Goal: Transaction & Acquisition: Purchase product/service

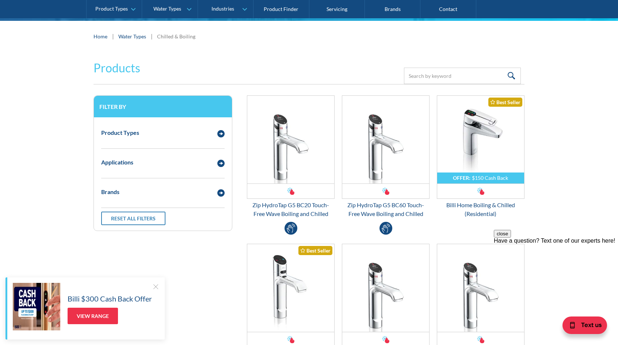
scroll to position [116, 0]
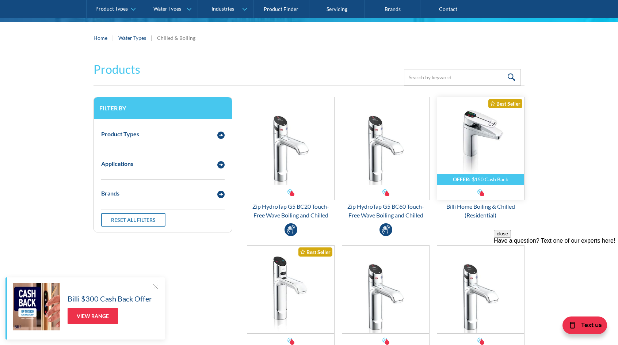
click at [481, 151] on img "Email Form 3" at bounding box center [480, 141] width 87 height 88
click at [289, 311] on img "Email Form 3" at bounding box center [290, 289] width 87 height 88
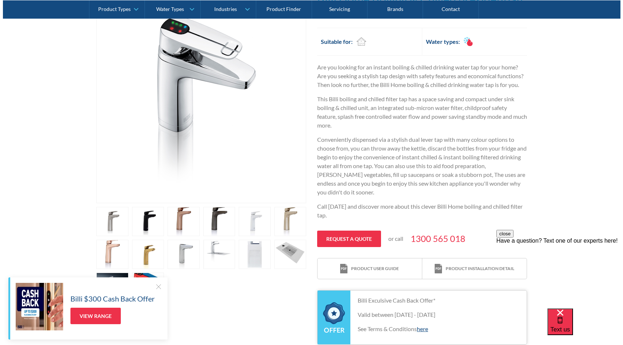
scroll to position [181, 0]
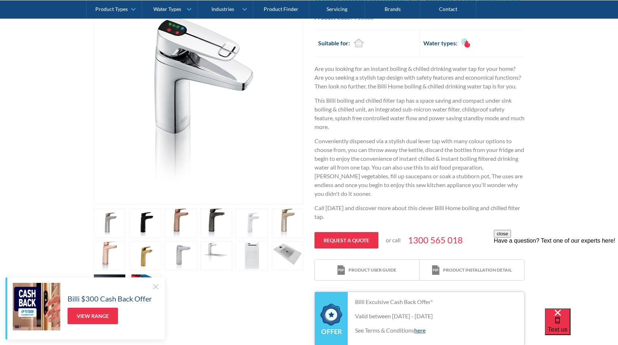
click at [255, 258] on link "open lightbox" at bounding box center [252, 255] width 32 height 29
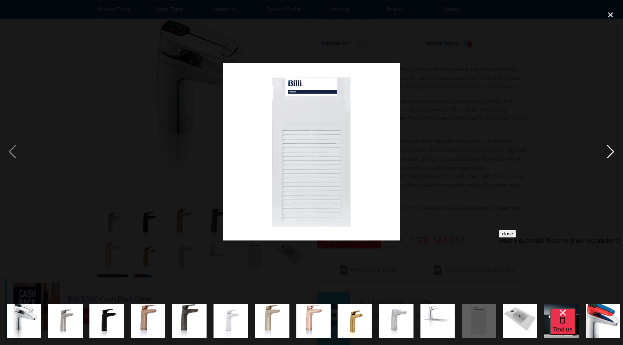
click at [609, 150] on div "next image" at bounding box center [610, 152] width 25 height 290
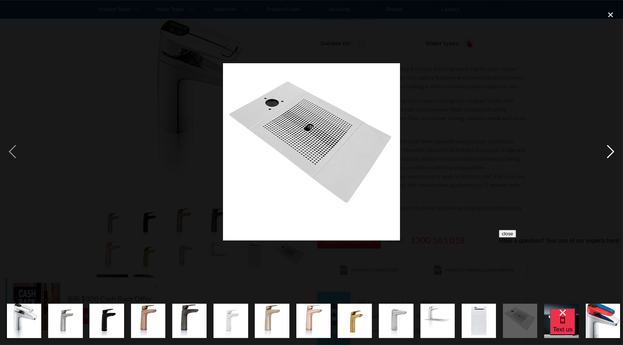
click at [609, 150] on div "next image" at bounding box center [610, 152] width 25 height 290
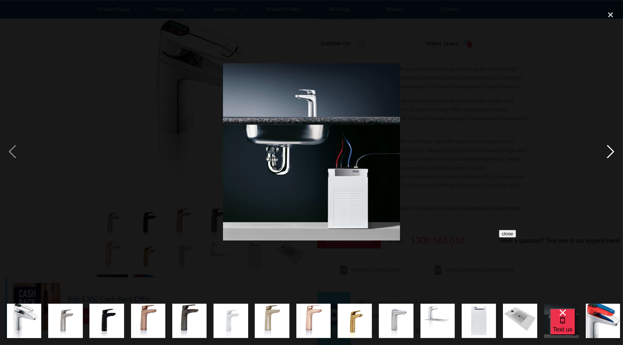
click at [609, 150] on div "next image" at bounding box center [610, 152] width 25 height 290
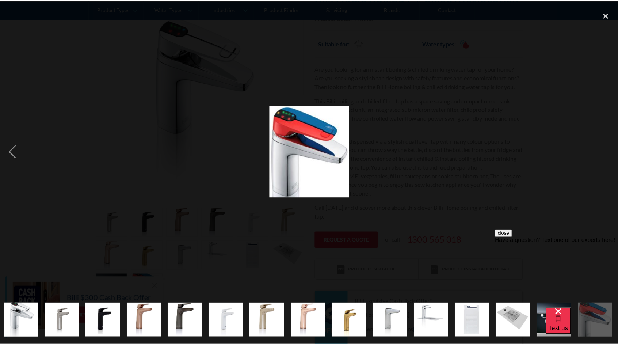
scroll to position [0, 4]
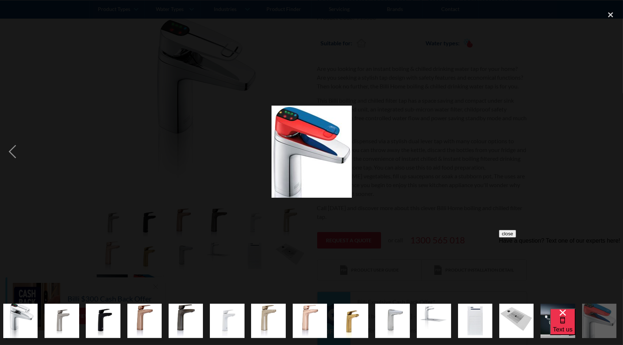
click at [609, 150] on div "next image" at bounding box center [610, 152] width 25 height 290
click at [609, 19] on div "close lightbox" at bounding box center [610, 15] width 25 height 16
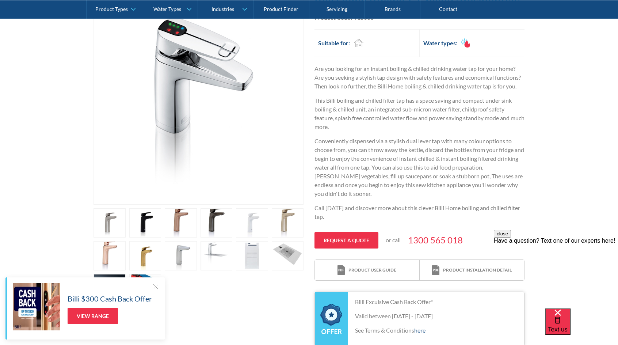
scroll to position [0, 0]
